Goal: Information Seeking & Learning: Learn about a topic

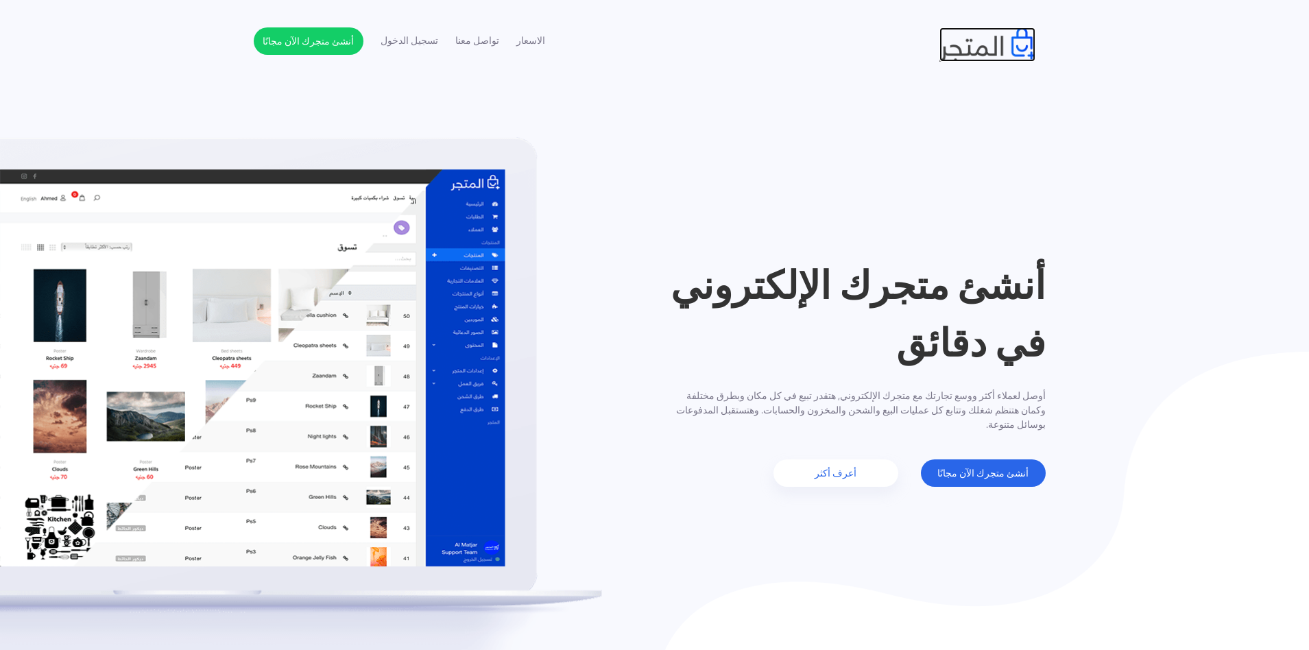
click at [1030, 46] on img at bounding box center [988, 44] width 96 height 34
click at [288, 314] on div "أنشئ متجرك الإلكتروني في دقائق أوصل لعملاء أكثر ووسع تجارتك مع متجرك الإلكتروني…" at bounding box center [655, 371] width 802 height 230
click at [296, 221] on img at bounding box center [301, 440] width 602 height 606
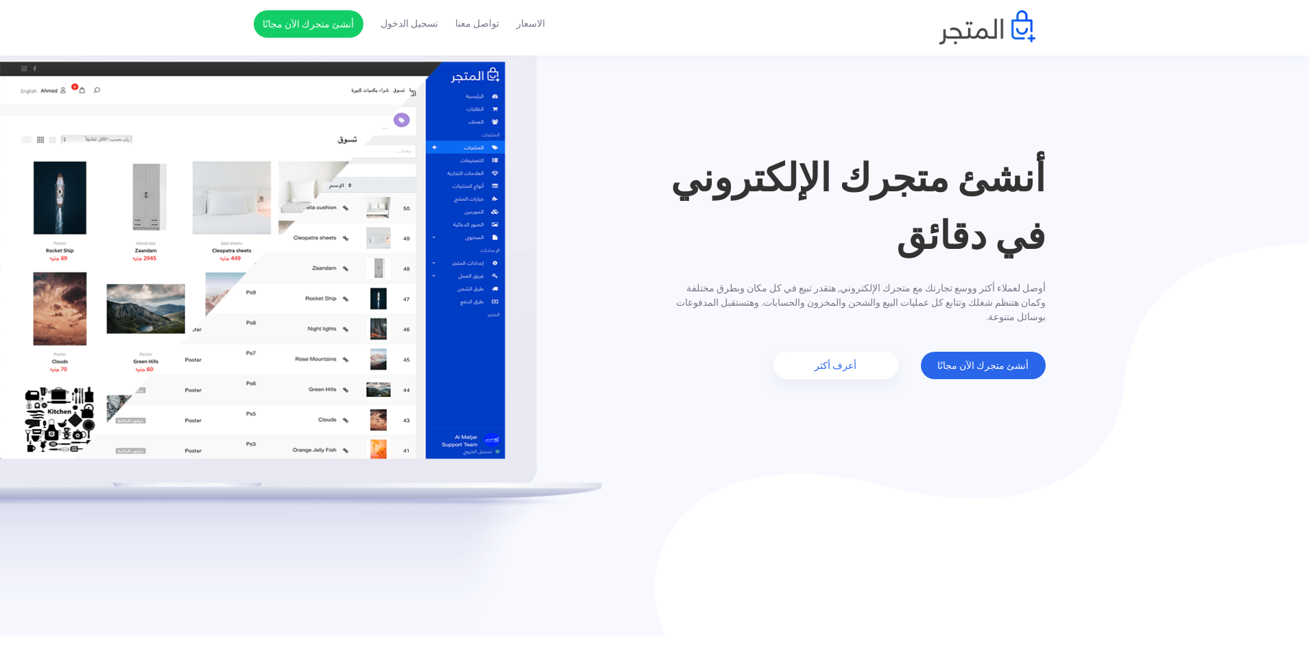
scroll to position [206, 0]
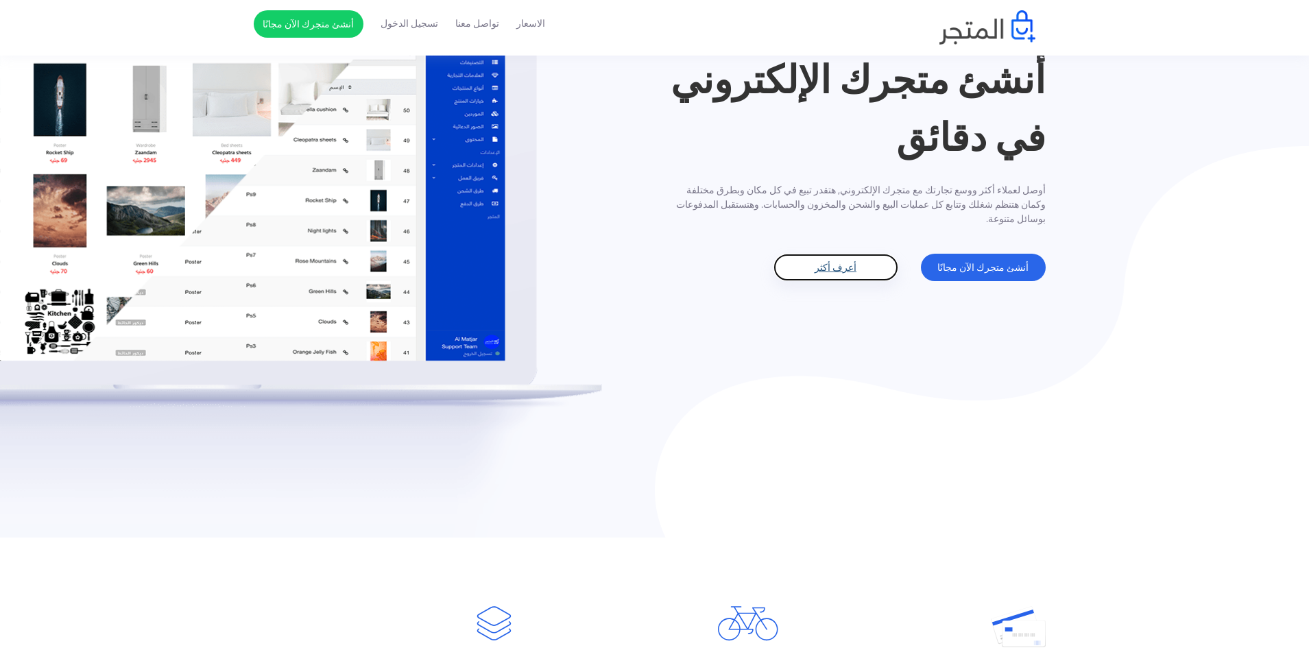
drag, startPoint x: 859, startPoint y: 263, endPoint x: 898, endPoint y: 287, distance: 44.9
click at [859, 263] on link "أعرف أكثر" at bounding box center [836, 267] width 125 height 27
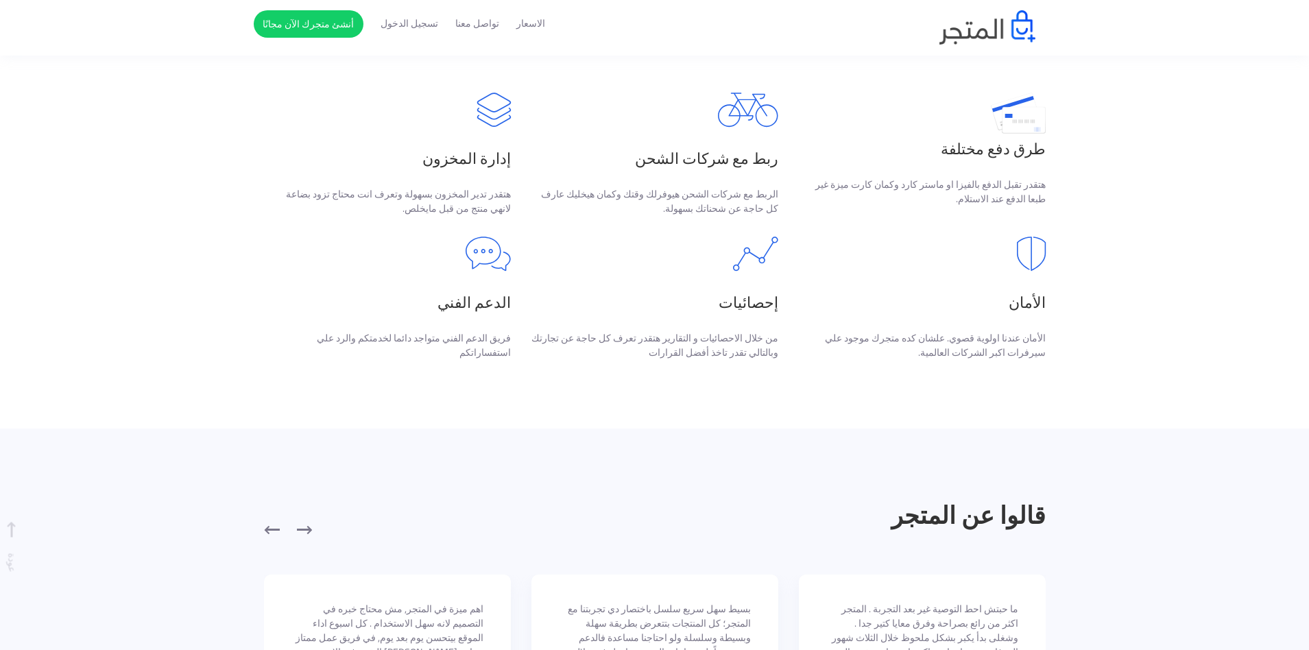
scroll to position [743, 0]
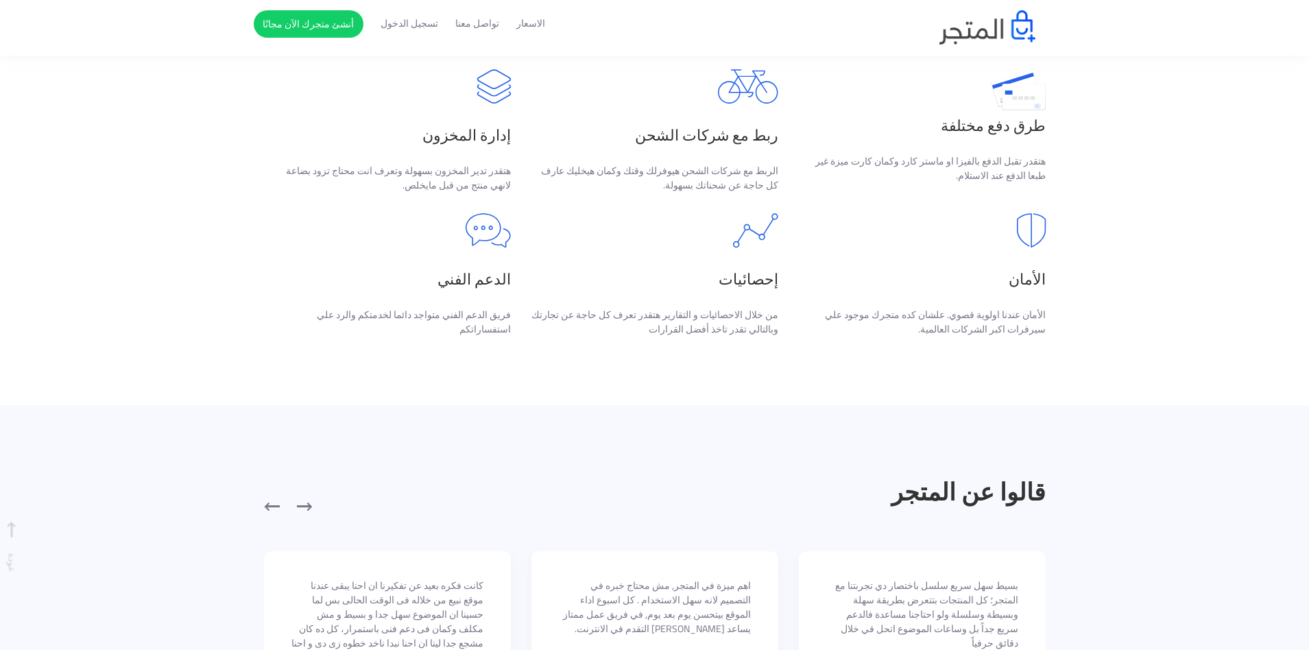
scroll to position [743, 0]
click at [959, 65] on section "Credit card" at bounding box center [654, 202] width 1309 height 405
click at [1007, 110] on div "Credit card" at bounding box center [922, 126] width 247 height 114
click at [1007, 114] on h3 "طرق دفع مختلفة" at bounding box center [922, 125] width 247 height 23
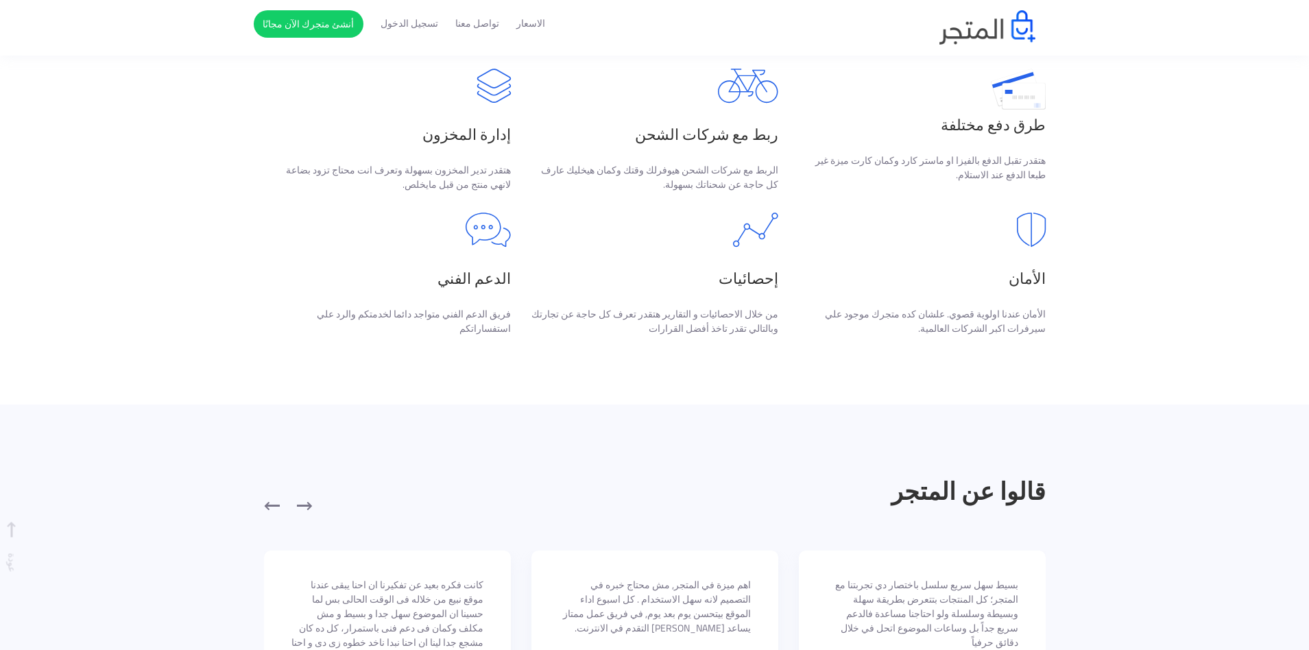
click at [1041, 136] on h3 "طرق دفع مختلفة" at bounding box center [922, 125] width 247 height 23
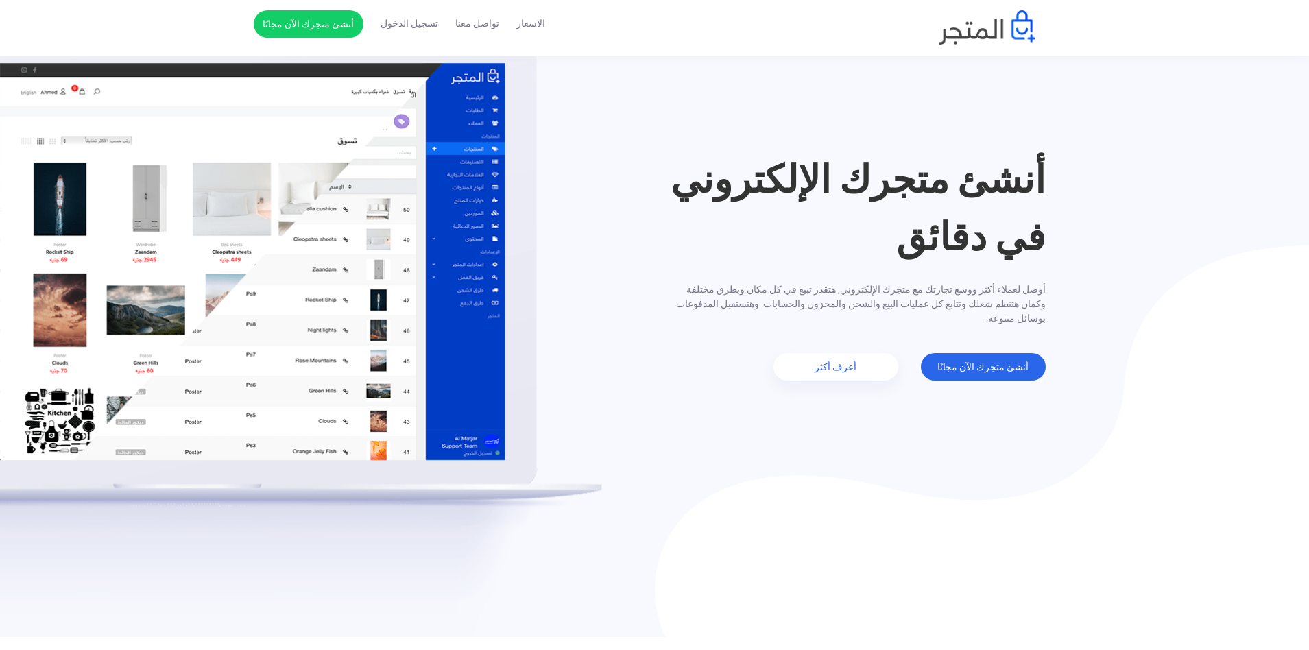
scroll to position [0, 0]
